Goal: Find specific page/section: Find specific page/section

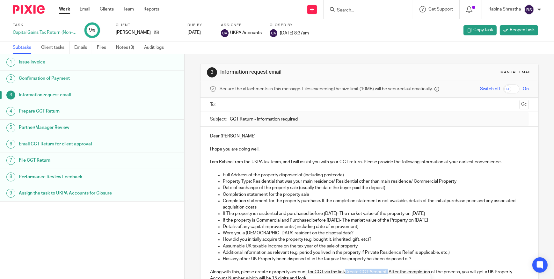
scroll to position [116, 0]
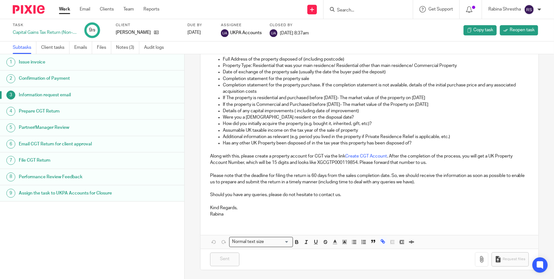
click at [354, 10] on input "Search" at bounding box center [364, 11] width 57 height 6
type input "attrans"
click button "submit" at bounding box center [0, 0] width 0 height 0
click at [375, 25] on link at bounding box center [384, 27] width 99 height 15
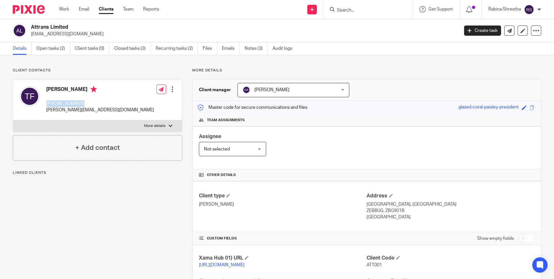
drag, startPoint x: 82, startPoint y: 104, endPoint x: 44, endPoint y: 106, distance: 38.0
click at [44, 106] on div "Tonio Farrugia +356 2258 5500 t.farrugia@attrans.com" at bounding box center [86, 100] width 134 height 34
copy p "+356 2258 5500"
click at [373, 10] on input "Search" at bounding box center [364, 11] width 57 height 6
click at [355, 156] on div "Assignee Not selected Not selected Not selected Aarshika Awale Aayush Niraula A…" at bounding box center [366, 147] width 348 height 43
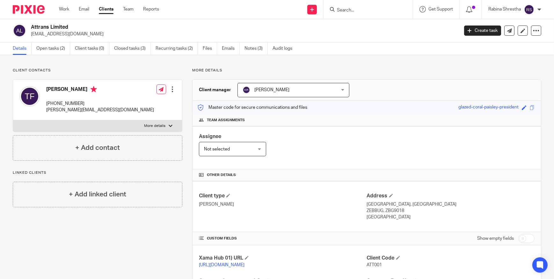
click at [432, 57] on div "Client contacts Tonio Farrugia +356 2258 5500 t.farrugia@attrans.com Edit conta…" at bounding box center [277, 230] width 554 height 350
click at [297, 132] on div "Assignee Not selected Not selected Not selected Aarshika Awale Aayush Niraula A…" at bounding box center [366, 147] width 348 height 43
click at [250, 50] on link "Notes (3)" at bounding box center [255, 48] width 23 height 12
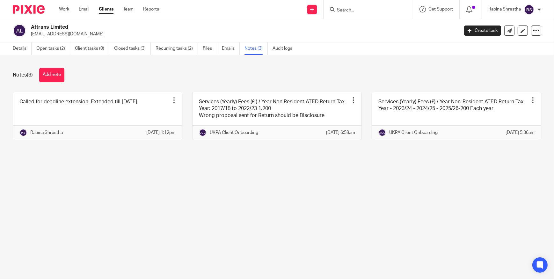
click at [248, 162] on div "Notes (3) Add note Called for deadline extension: Extended till 1 September 202…" at bounding box center [277, 108] width 554 height 107
click at [52, 50] on link "Open tasks (2)" at bounding box center [53, 48] width 34 height 12
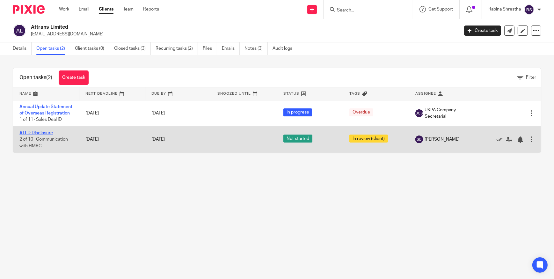
click at [33, 135] on link "ATED Disclosure" at bounding box center [35, 133] width 33 height 4
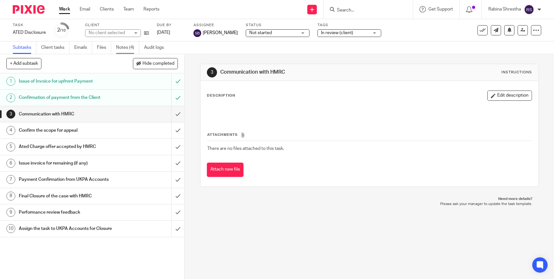
click at [125, 42] on link "Notes (4)" at bounding box center [127, 47] width 23 height 12
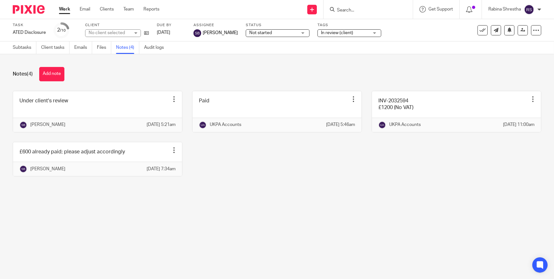
click at [311, 186] on div "Under client's review Edit note Delete note [PERSON_NAME] [DATE] 5:21am Paid Ed…" at bounding box center [272, 138] width 538 height 95
click at [283, 198] on div "Notes (4) Add note Under client's review Edit note Delete note [PERSON_NAME] [D…" at bounding box center [277, 126] width 554 height 144
click at [220, 198] on div "Notes (4) Add note Under client's review Edit note Delete note [PERSON_NAME] [D…" at bounding box center [277, 126] width 554 height 144
click at [283, 183] on div "Under client's review Edit note Delete note Susan Basnet 17 Jun 2025 5:21am Pai…" at bounding box center [272, 138] width 538 height 95
click at [241, 67] on div "Notes (4) Add note" at bounding box center [277, 74] width 528 height 14
